Goal: Check status: Check status

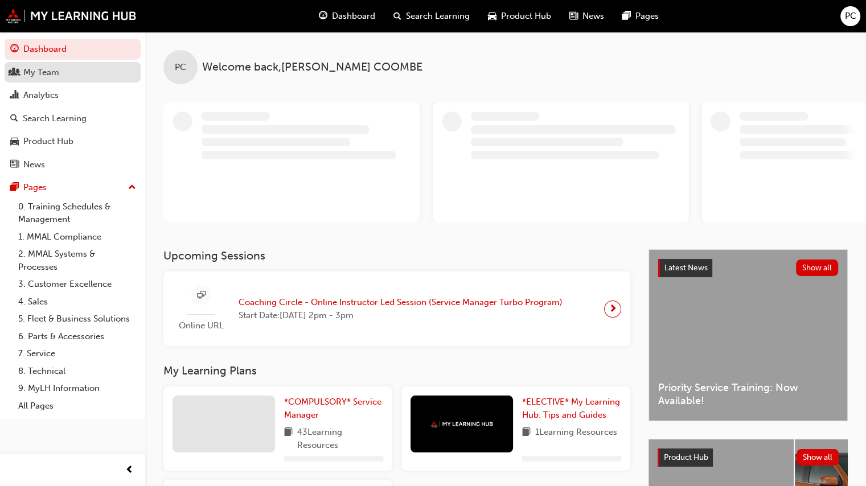
click at [43, 74] on div "My Team" at bounding box center [41, 72] width 36 height 13
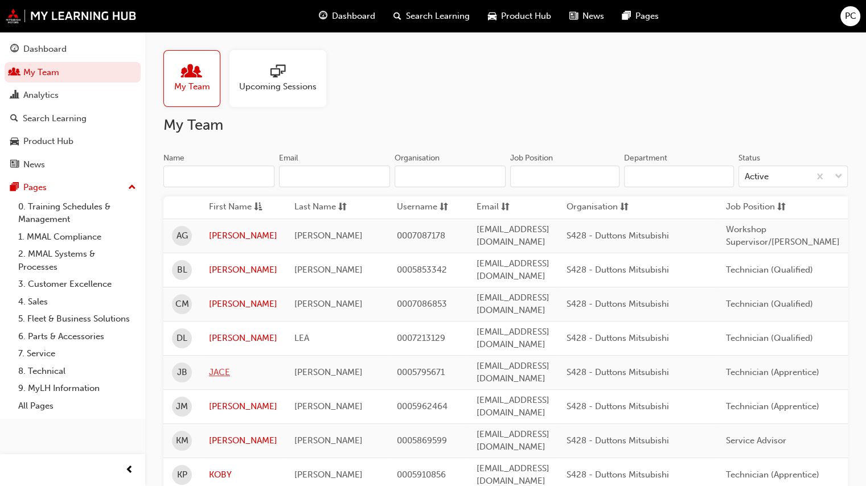
click at [227, 366] on link "JACE" at bounding box center [243, 372] width 68 height 13
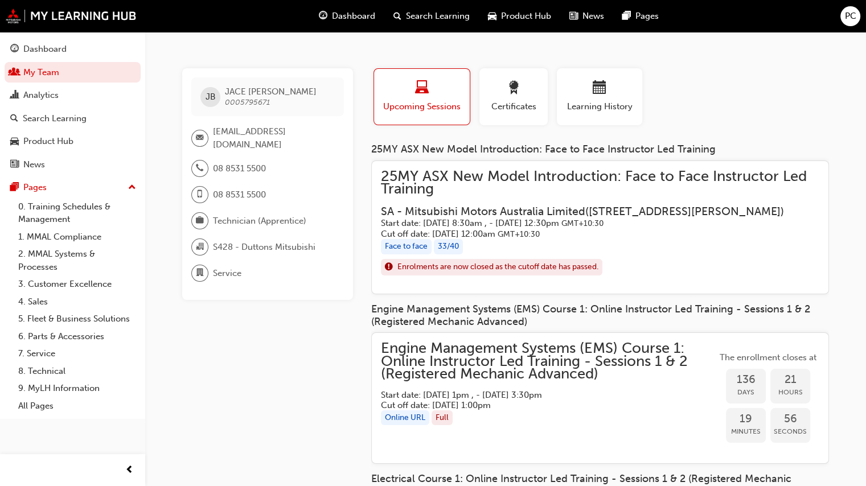
click at [483, 178] on span "25MY ASX New Model Introduction: Face to Face Instructor Led Training" at bounding box center [600, 183] width 438 height 26
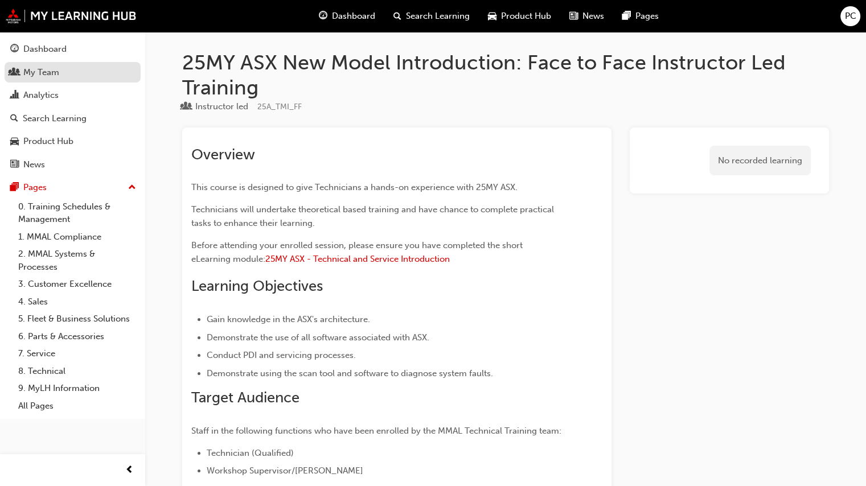
click at [27, 65] on link "My Team" at bounding box center [73, 72] width 136 height 21
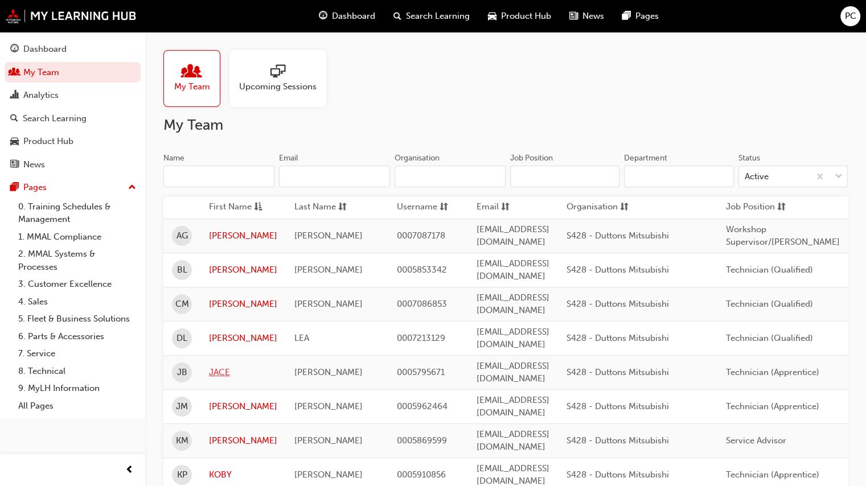
click at [228, 366] on link "JACE" at bounding box center [243, 372] width 68 height 13
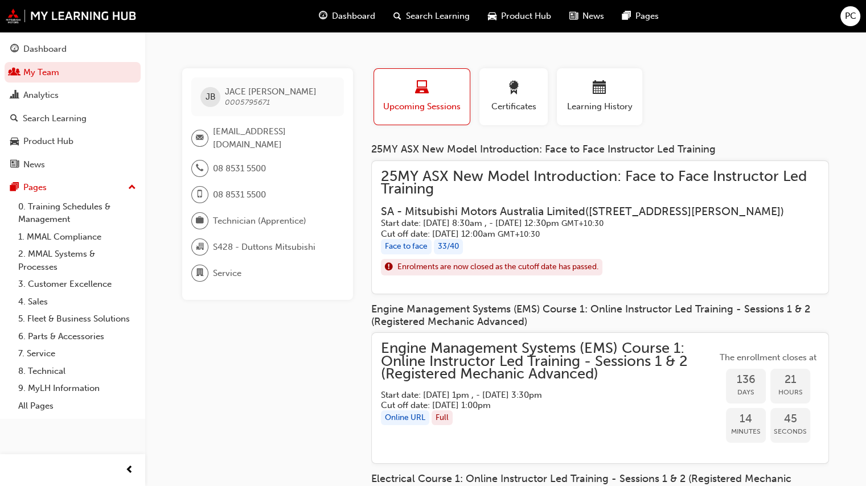
click at [461, 167] on div "25MY ASX New Model Introduction: Face to Face Instructor Led Training SA - Mits…" at bounding box center [600, 228] width 458 height 134
click at [455, 174] on span "25MY ASX New Model Introduction: Face to Face Instructor Led Training" at bounding box center [600, 183] width 438 height 26
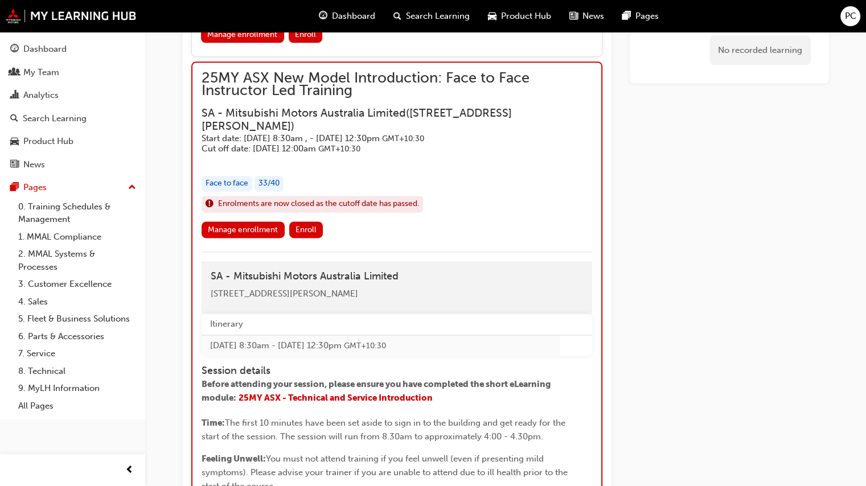
scroll to position [1519, 0]
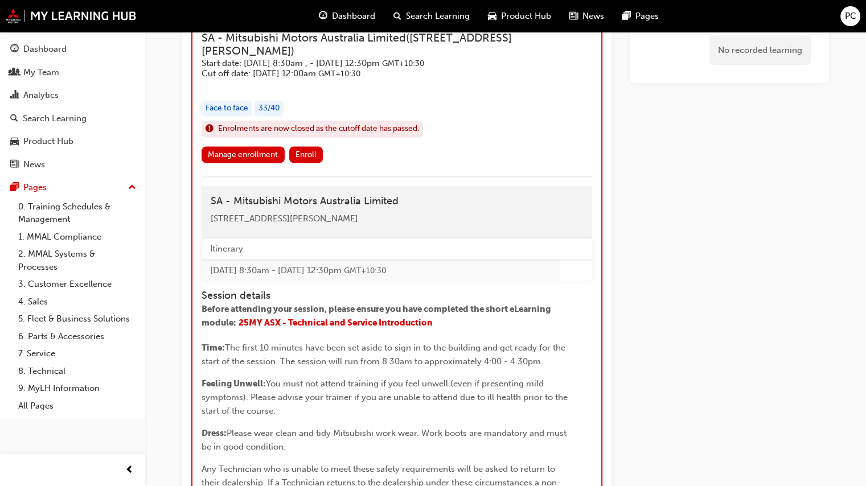
click at [339, 58] on h3 "SA - Mitsubishi Motors Australia Limited ( [STREET_ADDRESS][PERSON_NAME] )" at bounding box center [387, 44] width 372 height 27
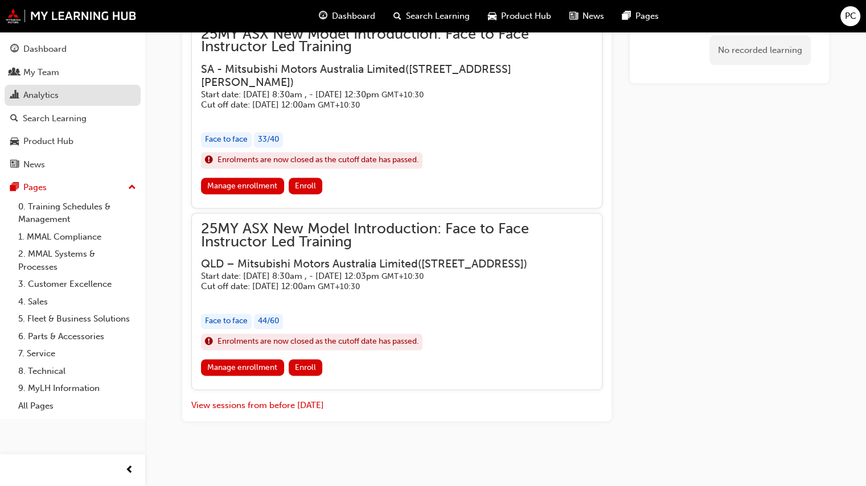
click at [56, 92] on div "Analytics" at bounding box center [40, 95] width 35 height 13
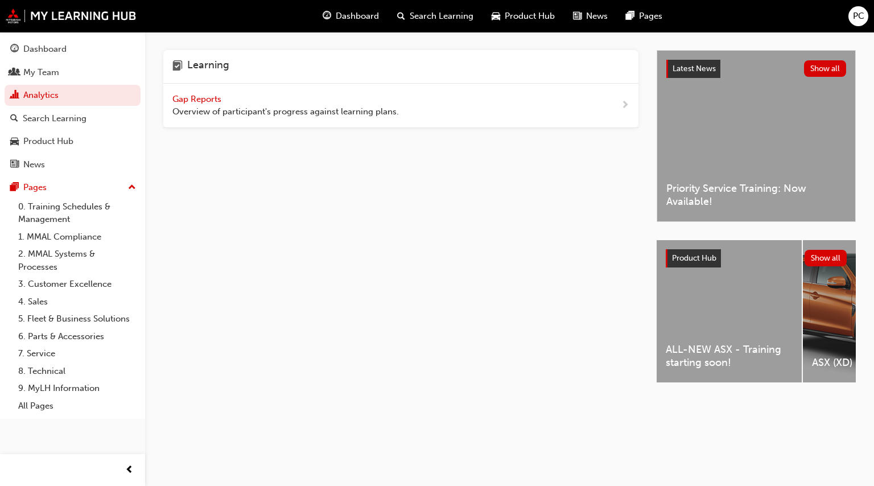
click at [272, 108] on span "Overview of participant's progress against learning plans." at bounding box center [285, 111] width 227 height 13
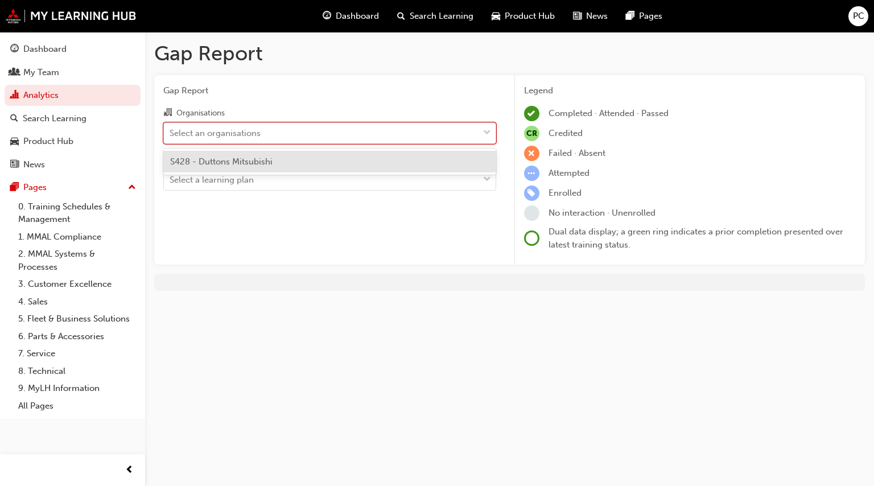
click at [229, 133] on div "Select an organisations" at bounding box center [215, 132] width 91 height 13
click at [171, 133] on input "Organisations option S428 - Duttons Mitsubishi focused, 1 of 1. 1 result availa…" at bounding box center [170, 132] width 1 height 10
click at [239, 161] on span "S428 - Duttons Mitsubishi" at bounding box center [221, 162] width 102 height 10
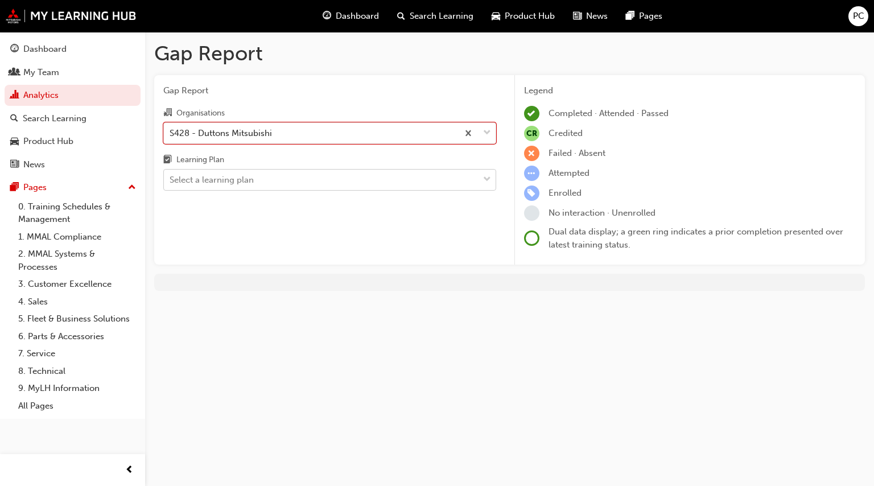
click at [241, 176] on div "Select a learning plan" at bounding box center [212, 180] width 84 height 13
click at [171, 176] on input "Learning Plan Select a learning plan" at bounding box center [170, 180] width 1 height 10
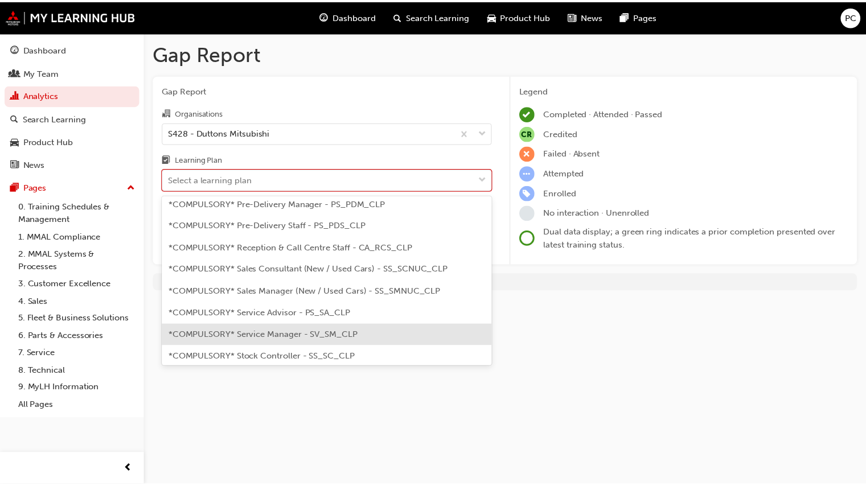
scroll to position [342, 0]
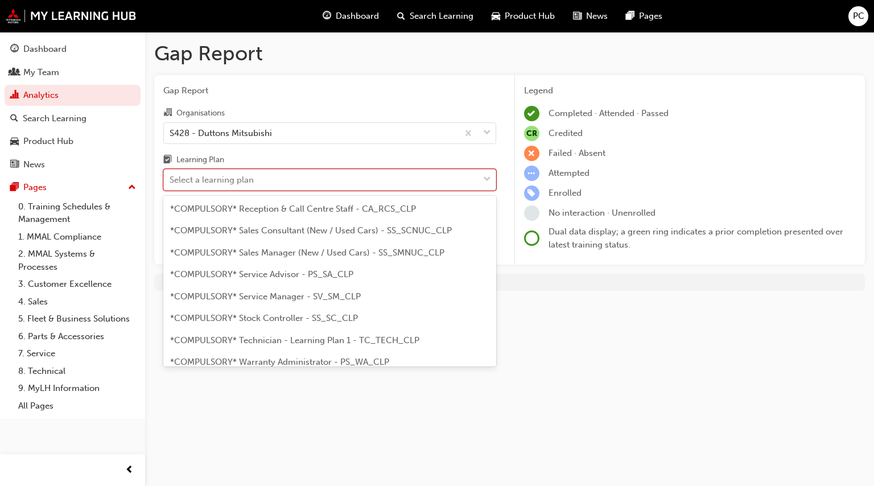
click at [264, 335] on span "*COMPULSORY* Technician - Learning Plan 1 - TC_TECH_CLP" at bounding box center [294, 340] width 249 height 10
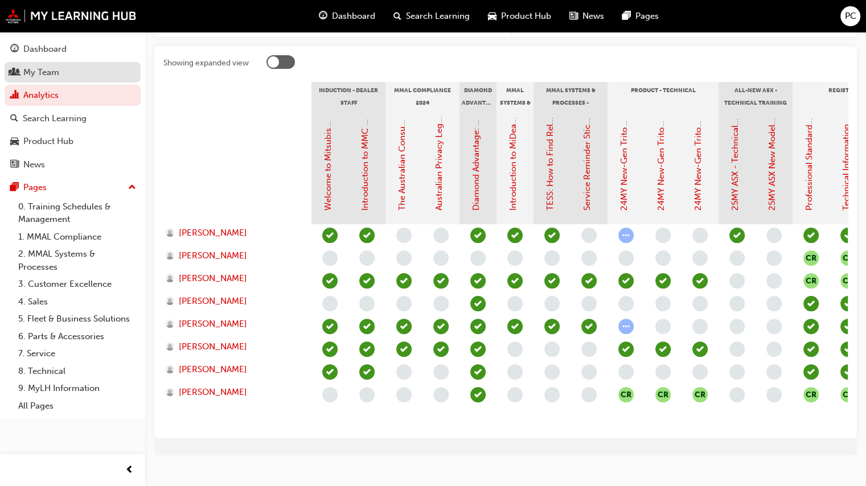
click at [33, 72] on div "My Team" at bounding box center [41, 72] width 36 height 13
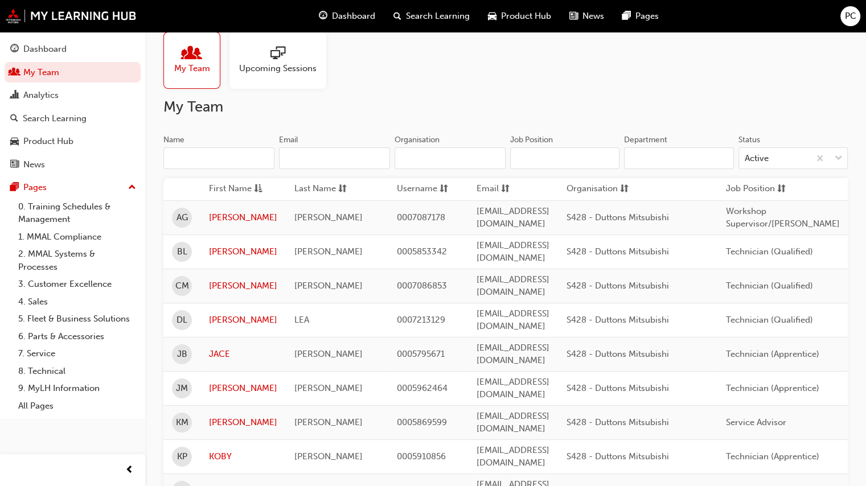
scroll to position [11, 0]
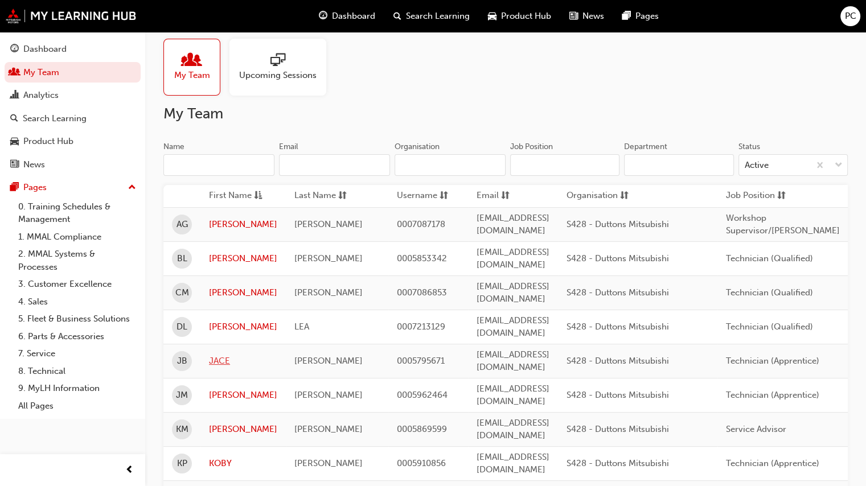
click at [216, 355] on link "JACE" at bounding box center [243, 361] width 68 height 13
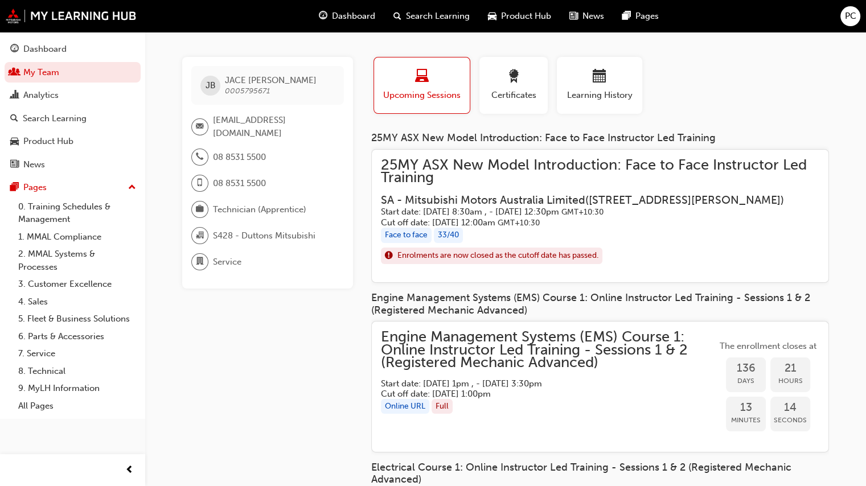
click at [424, 175] on span "25MY ASX New Model Introduction: Face to Face Instructor Led Training" at bounding box center [600, 172] width 438 height 26
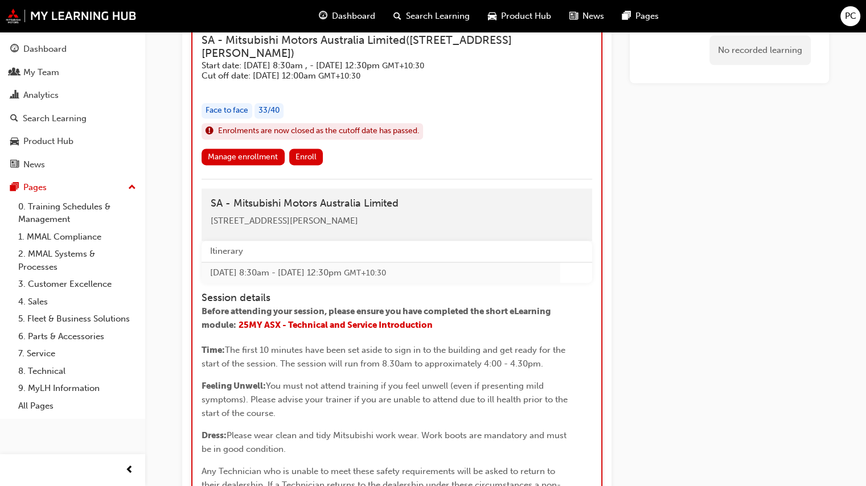
scroll to position [1519, 0]
